Goal: Task Accomplishment & Management: Complete application form

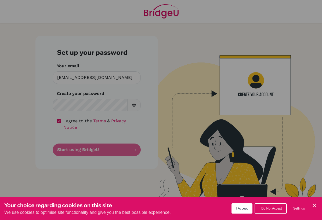
click at [241, 205] on button "I Accept" at bounding box center [241, 208] width 21 height 10
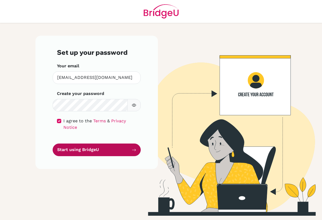
click at [87, 150] on button "Start using BridgeU" at bounding box center [97, 149] width 88 height 13
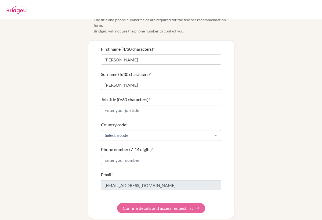
scroll to position [20, 0]
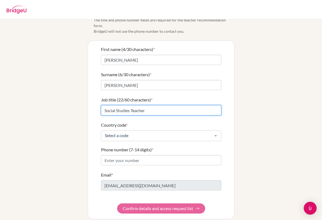
type input "Social Studies Teacher"
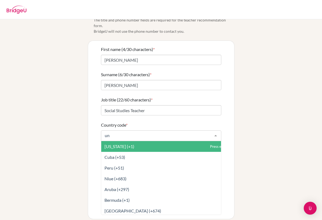
type input "uni"
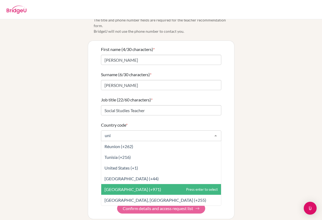
click at [148, 187] on span "[GEOGRAPHIC_DATA] (+971)" at bounding box center [132, 189] width 57 height 5
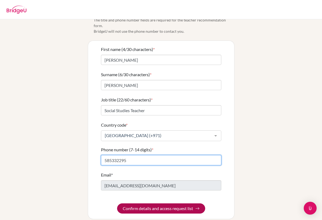
type input "585332295"
click at [143, 204] on button "Confirm details and access request list" at bounding box center [161, 208] width 88 height 10
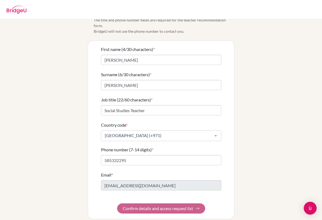
scroll to position [0, 0]
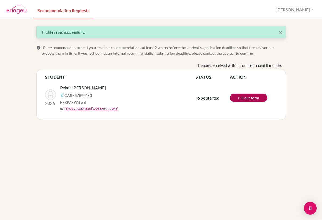
click at [250, 98] on link "Fill out form" at bounding box center [249, 98] width 38 height 8
